Goal: Task Accomplishment & Management: Manage account settings

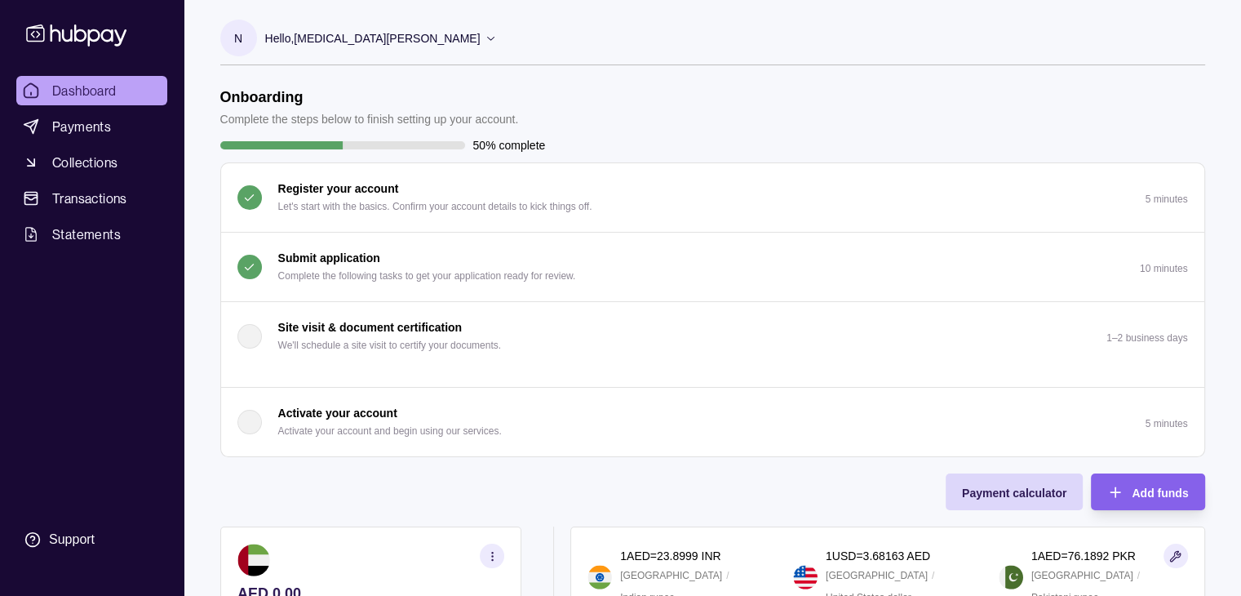
click at [493, 270] on p "Complete the following tasks to get your application ready for review." at bounding box center [427, 276] width 298 height 18
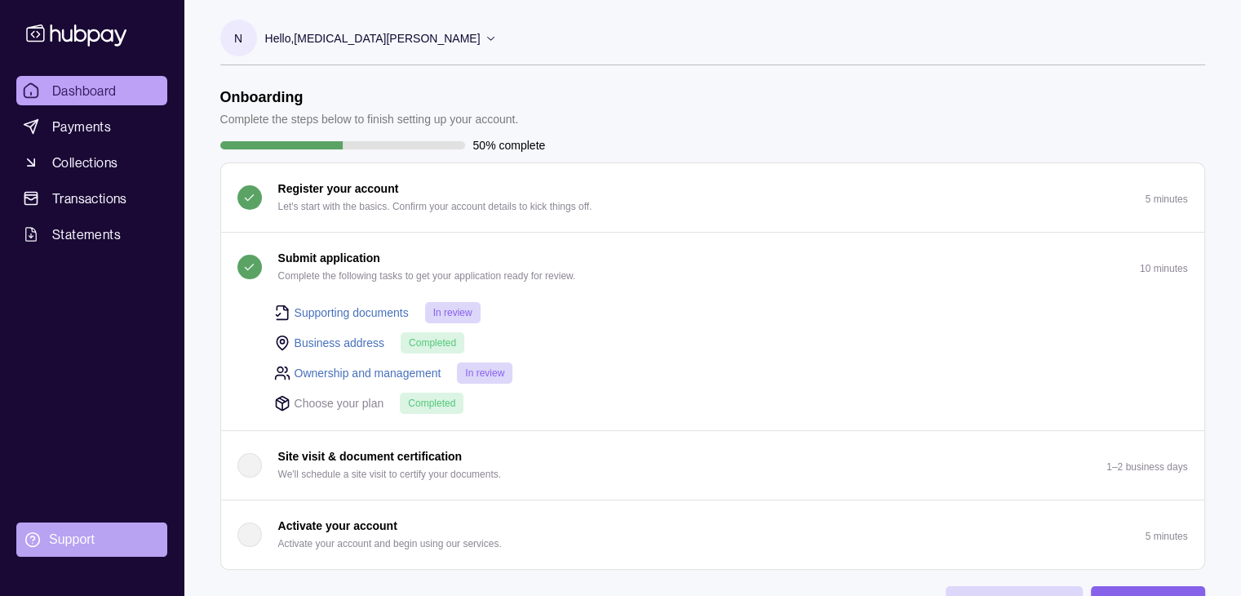
click at [87, 530] on div "Support" at bounding box center [72, 539] width 46 height 18
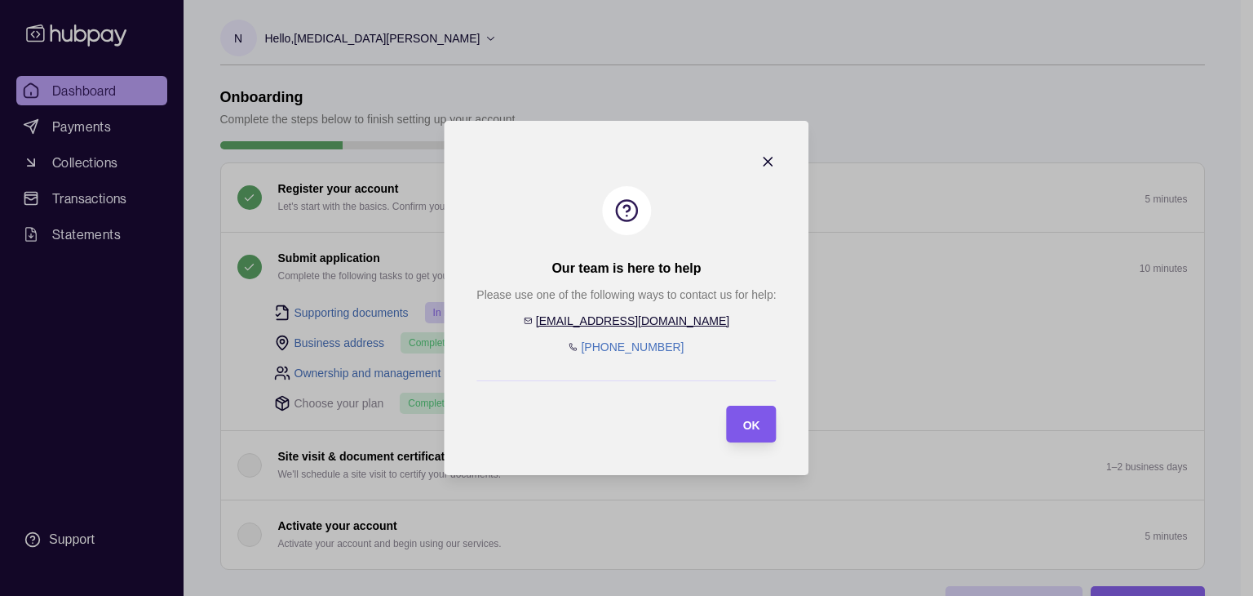
click at [744, 424] on span "OK" at bounding box center [751, 425] width 17 height 13
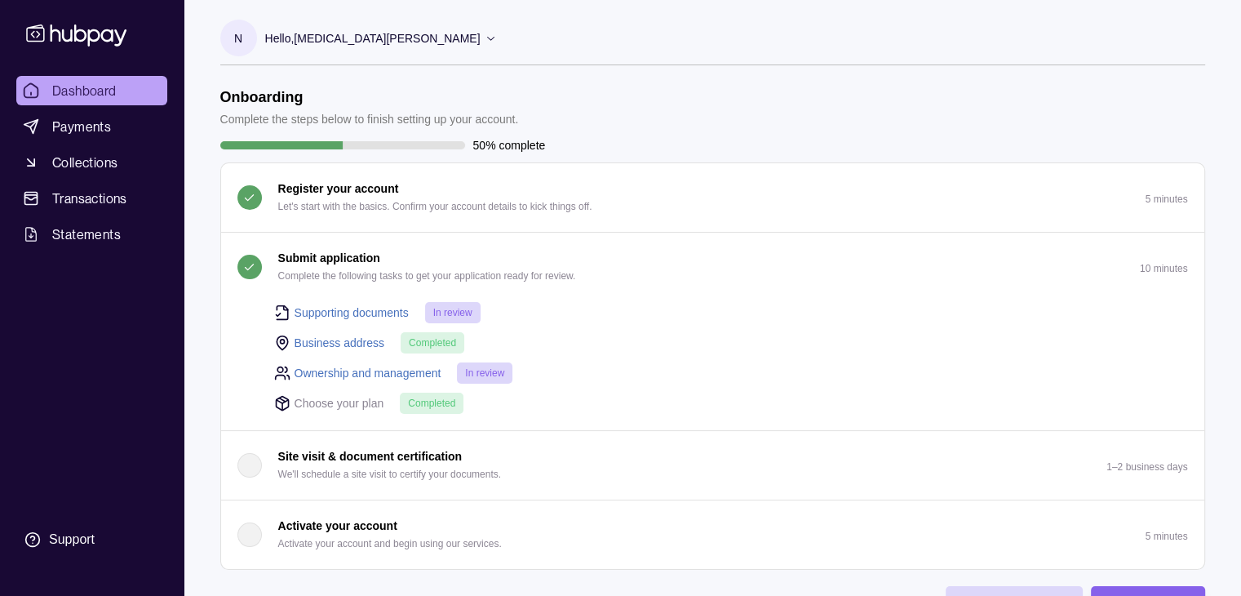
click at [375, 35] on div "Hello, [MEDICAL_DATA][PERSON_NAME]" at bounding box center [381, 38] width 232 height 34
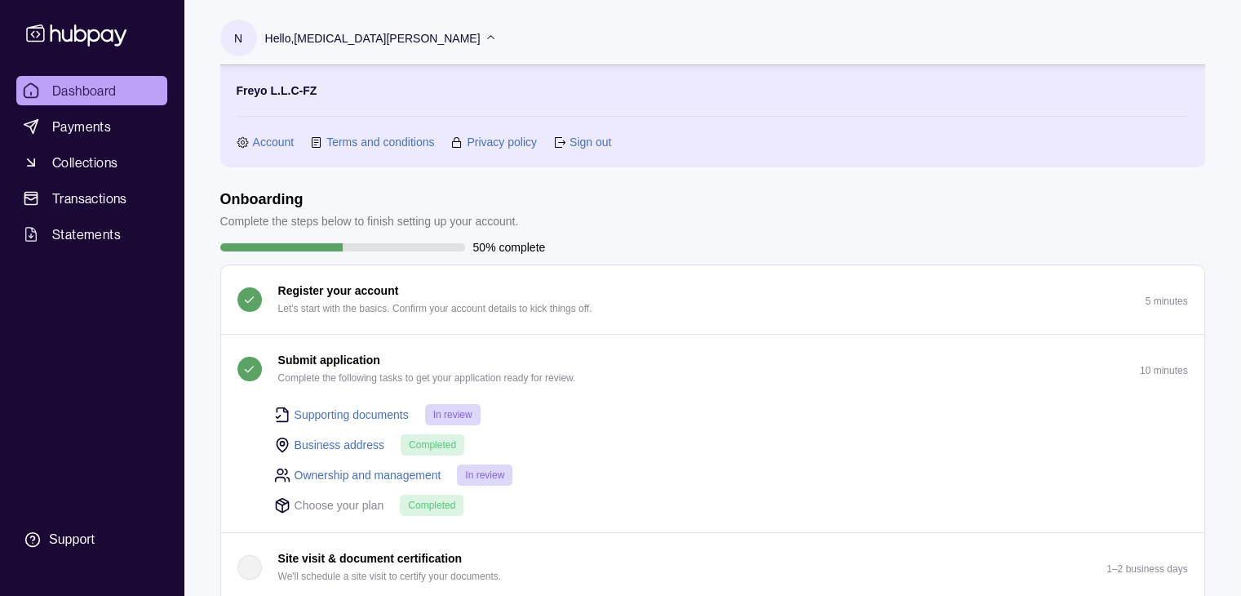
click at [599, 141] on link "Sign out" at bounding box center [591, 142] width 42 height 18
